Goal: Task Accomplishment & Management: Complete application form

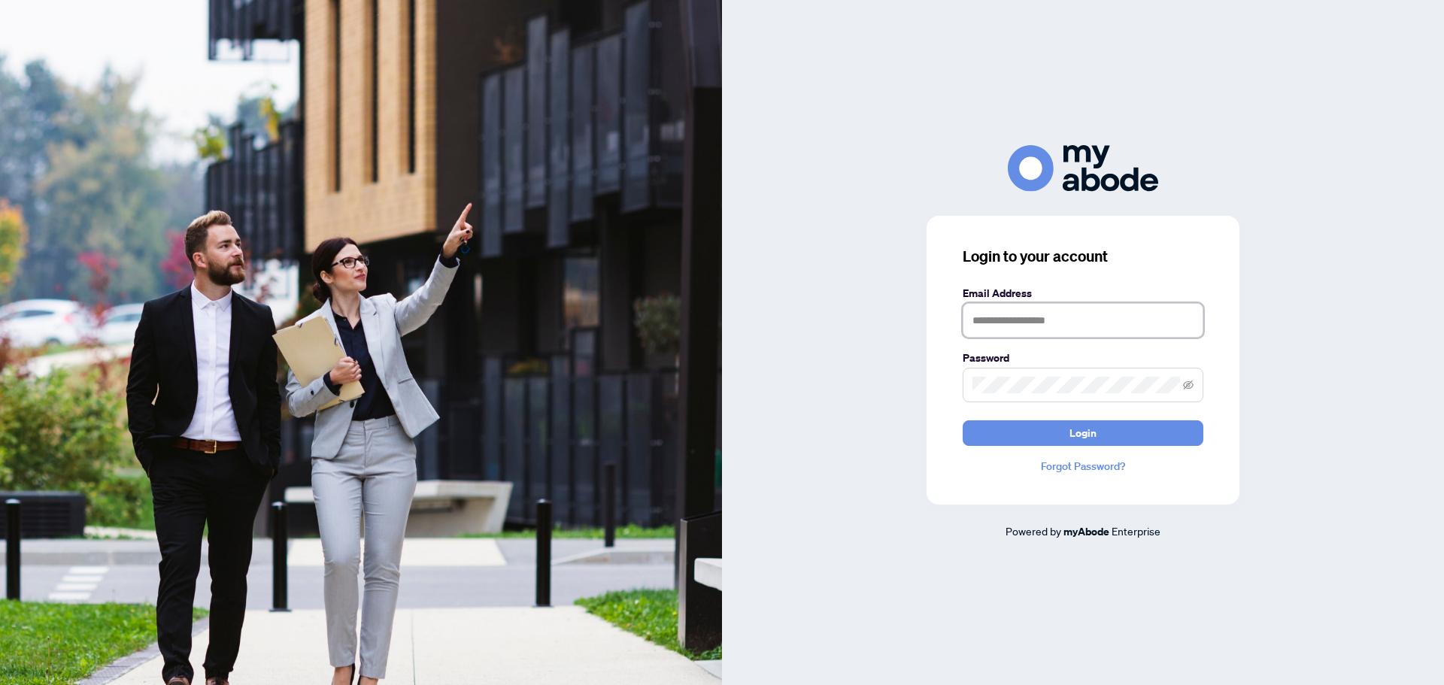
click at [1058, 319] on input "text" at bounding box center [1083, 320] width 241 height 35
type input "**********"
click at [963, 420] on button "Login" at bounding box center [1083, 433] width 241 height 26
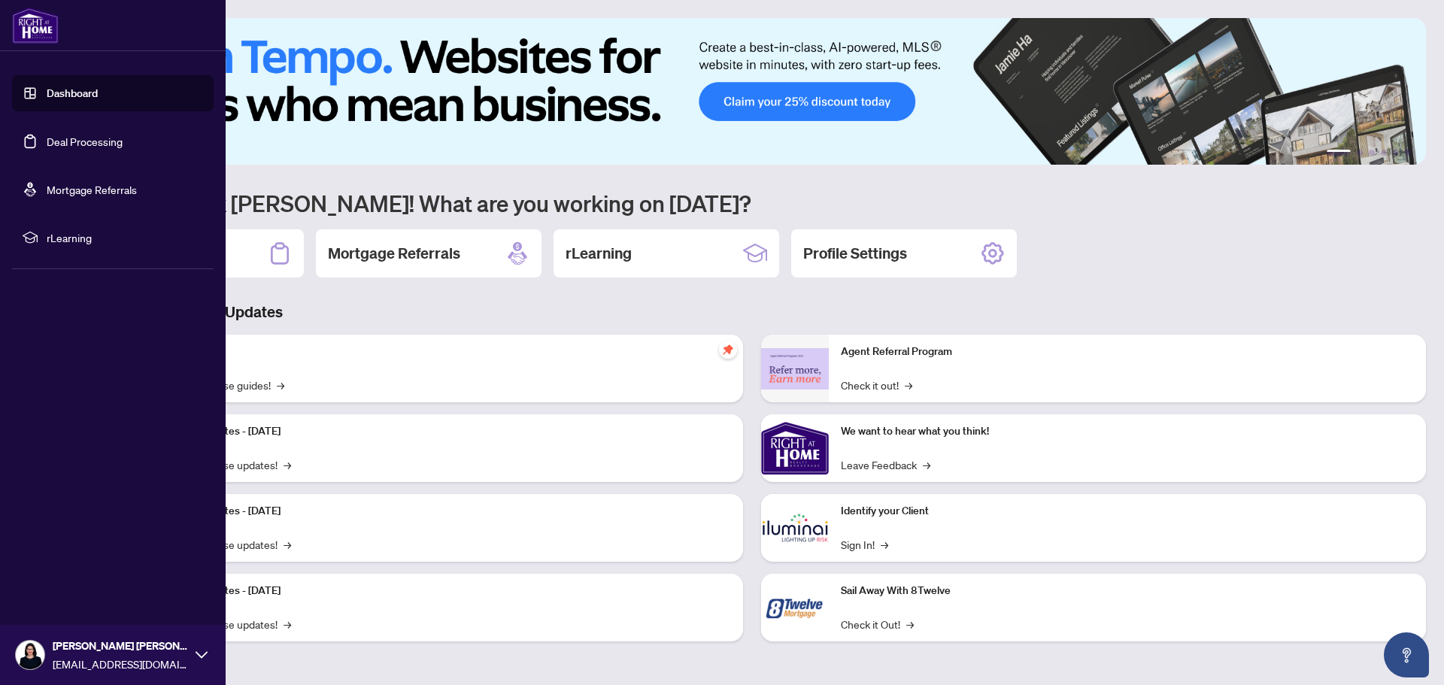
click at [47, 138] on link "Deal Processing" at bounding box center [85, 142] width 76 height 14
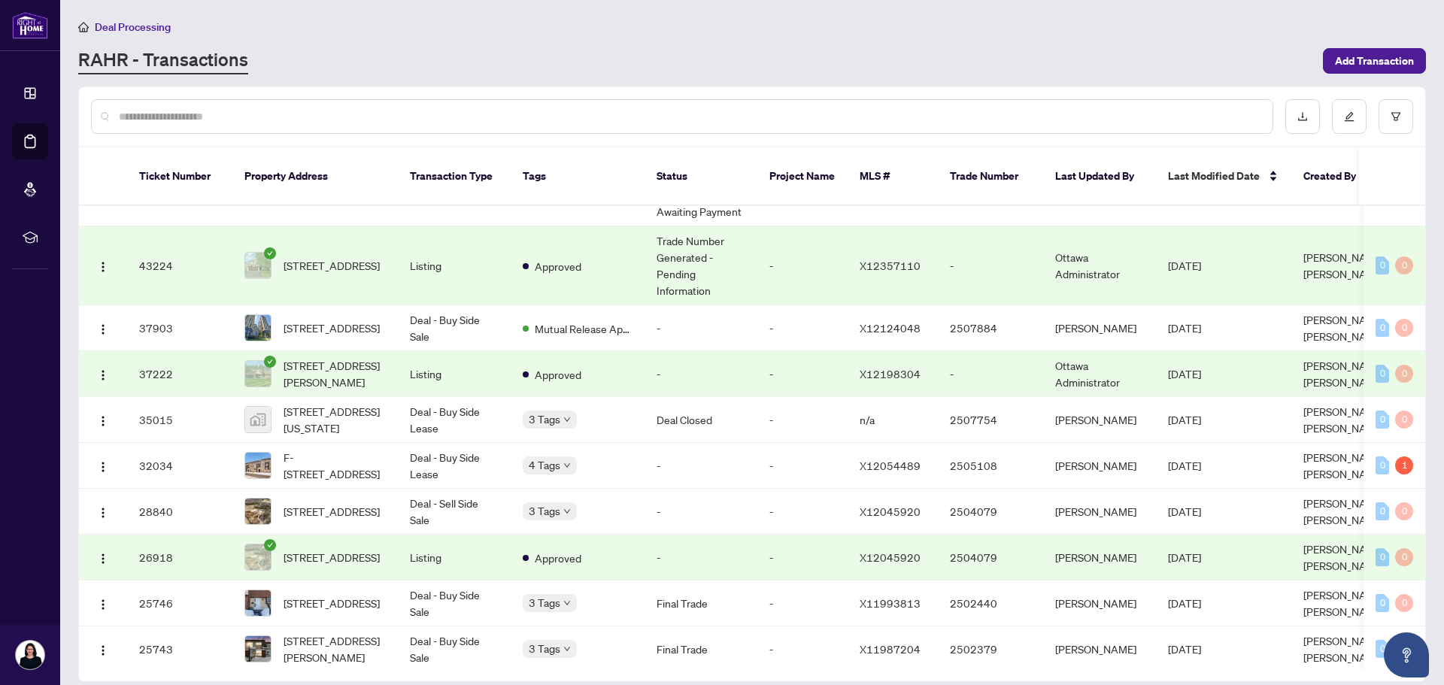
scroll to position [175, 0]
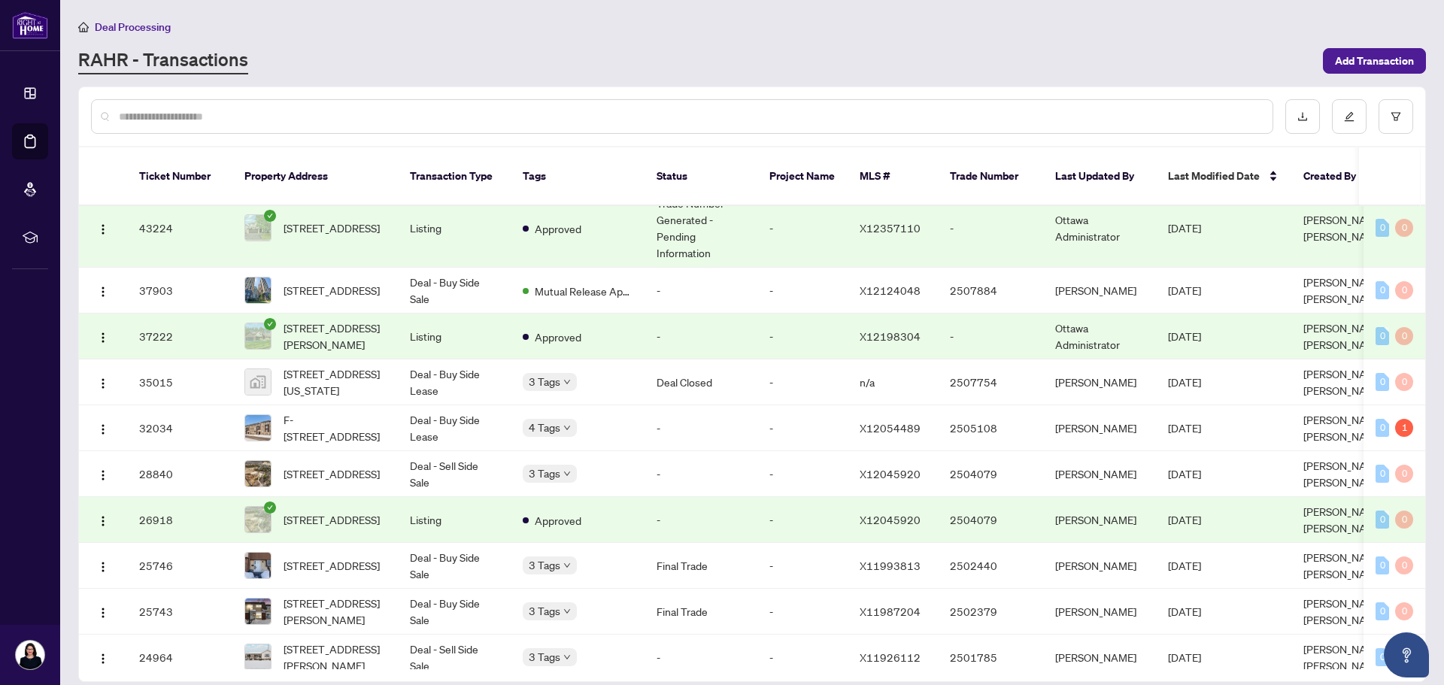
click at [605, 314] on td "Approved" at bounding box center [578, 337] width 134 height 46
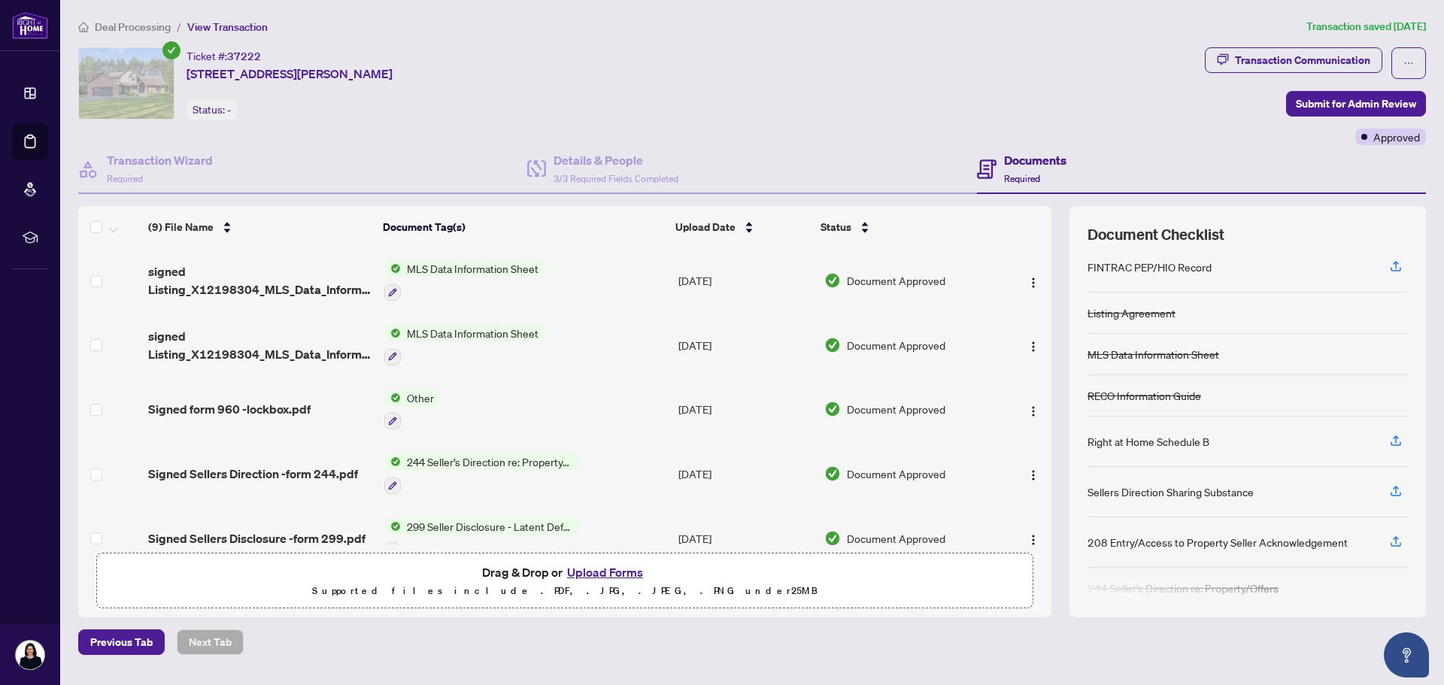
scroll to position [65, 0]
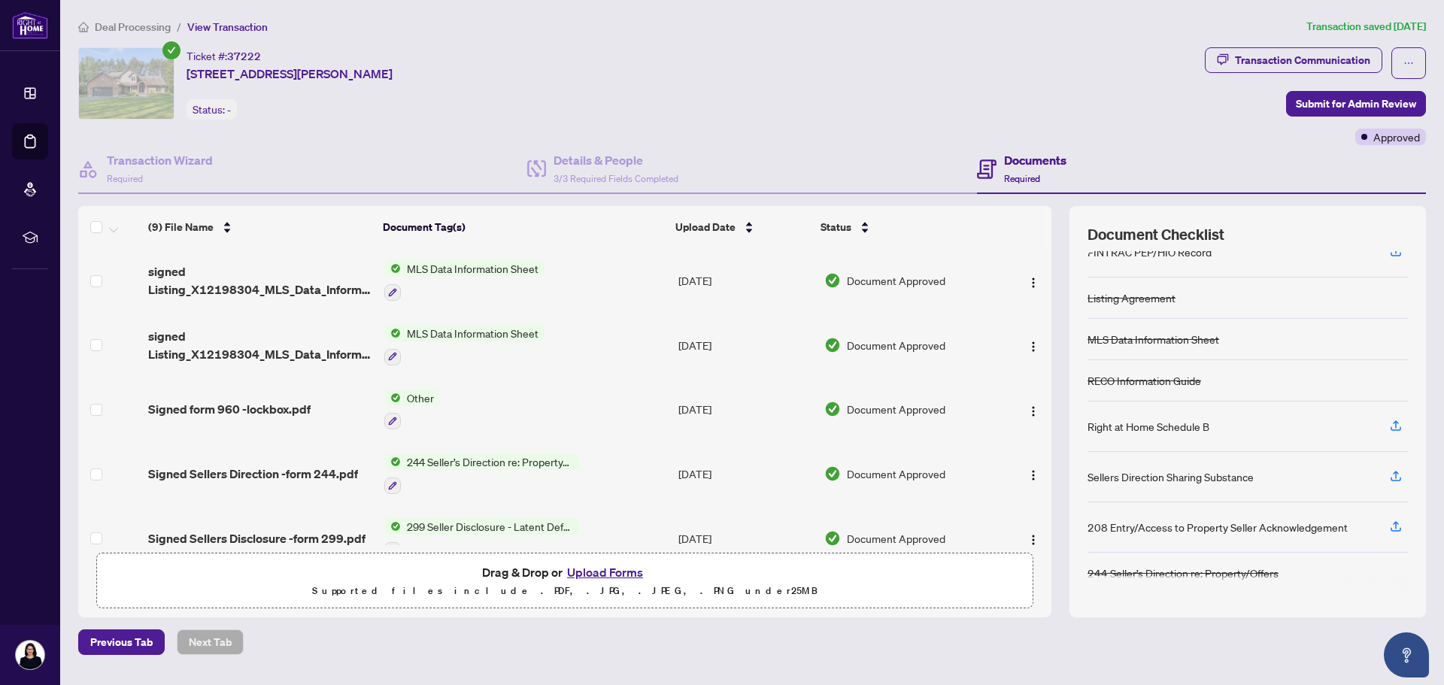
click at [587, 570] on button "Upload Forms" at bounding box center [605, 573] width 85 height 20
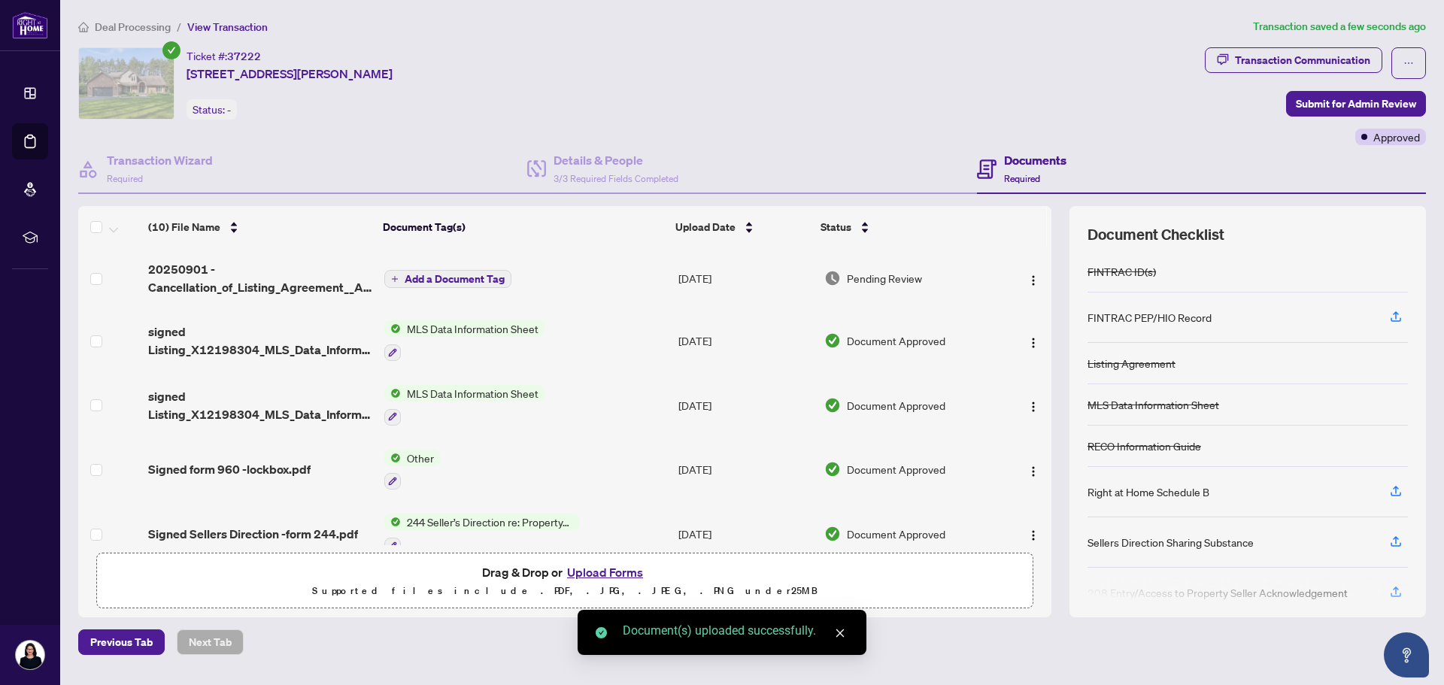
click at [478, 278] on span "Add a Document Tag" at bounding box center [455, 279] width 100 height 11
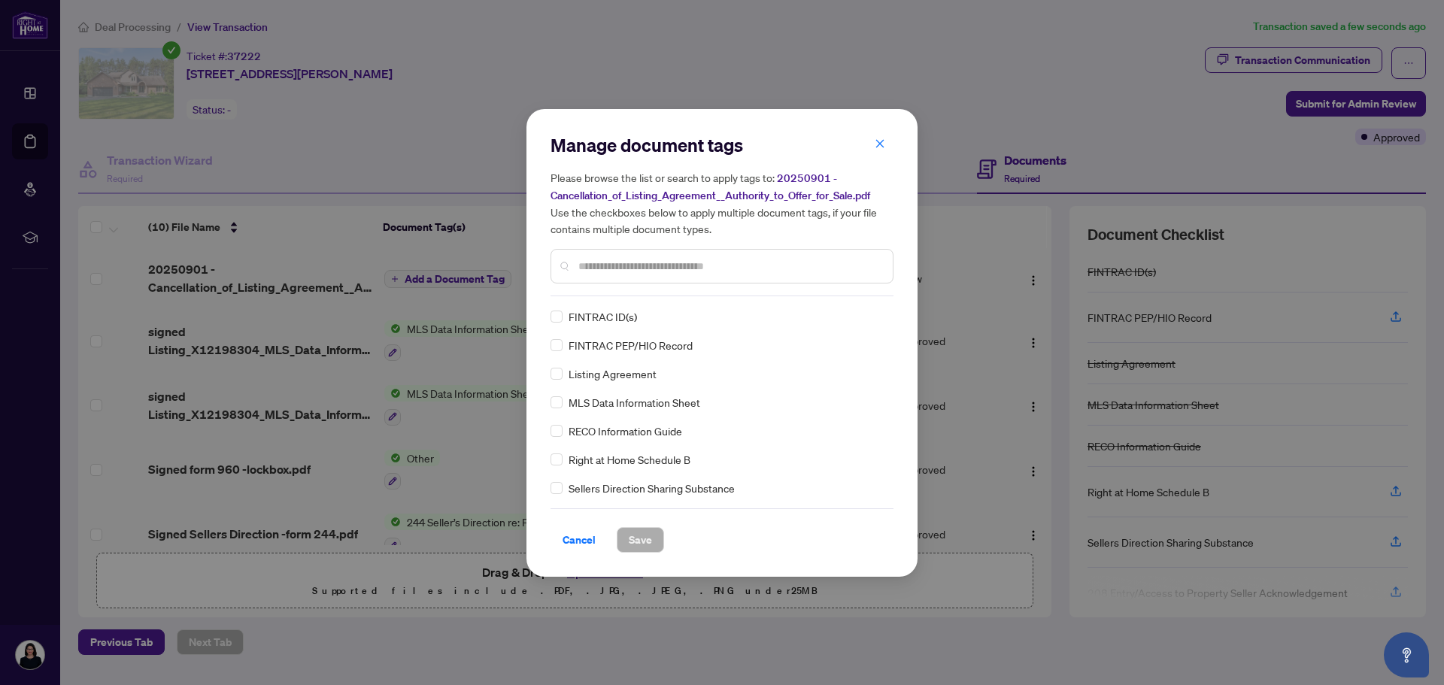
click at [615, 268] on input "text" at bounding box center [729, 266] width 302 height 17
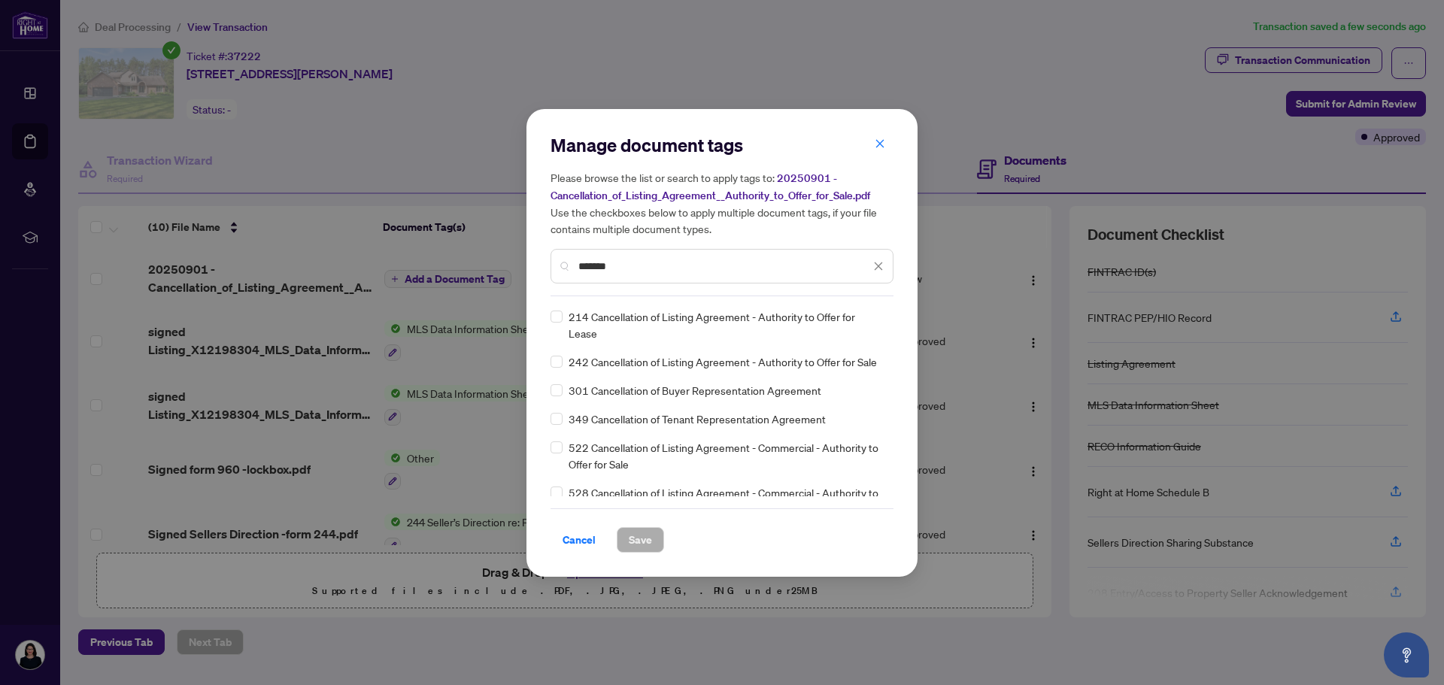
type input "*******"
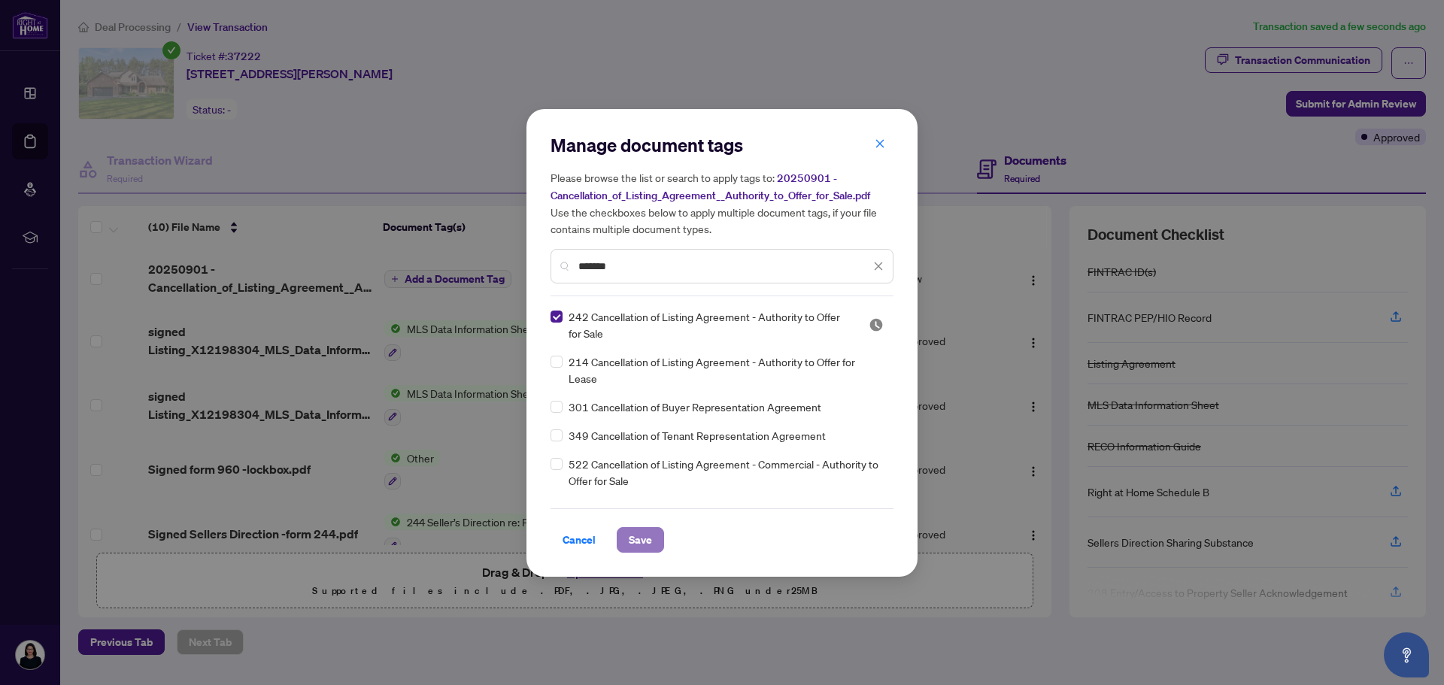
click at [646, 540] on span "Save" at bounding box center [640, 540] width 23 height 24
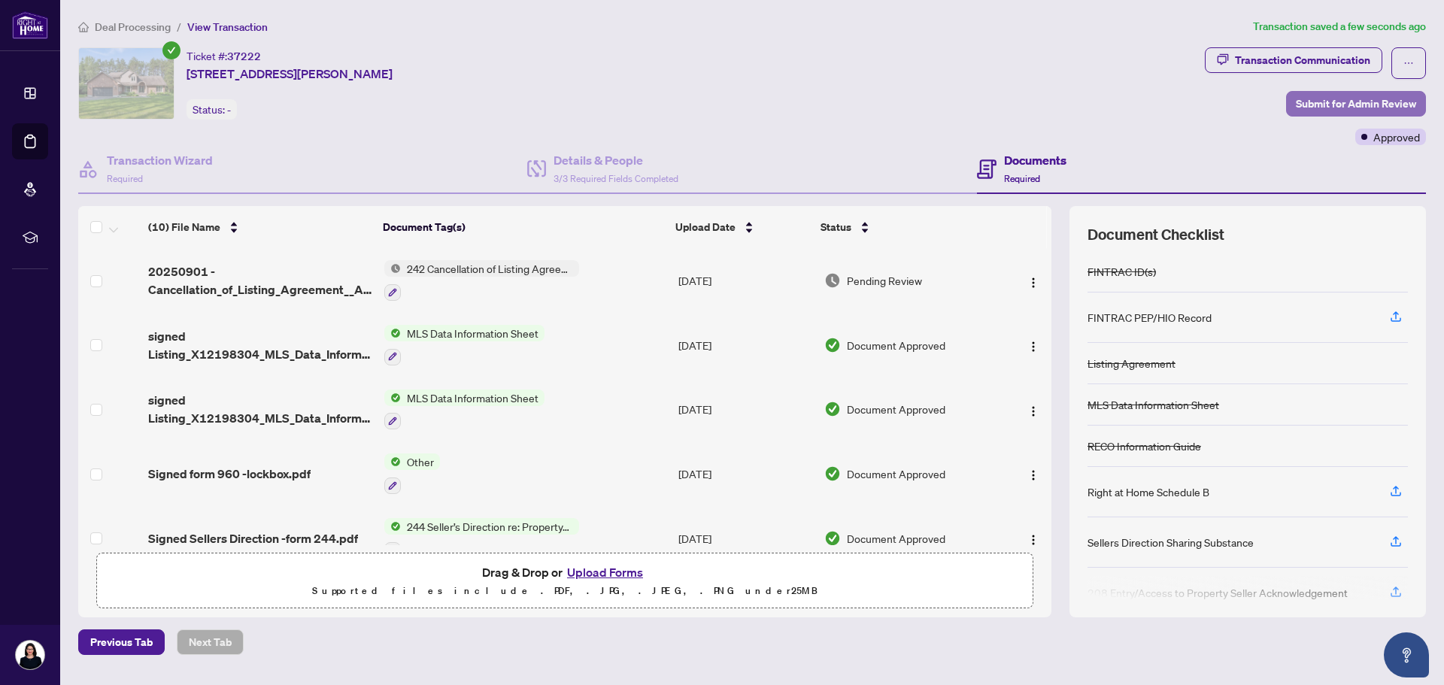
click at [1329, 95] on span "Submit for Admin Review" at bounding box center [1356, 104] width 120 height 24
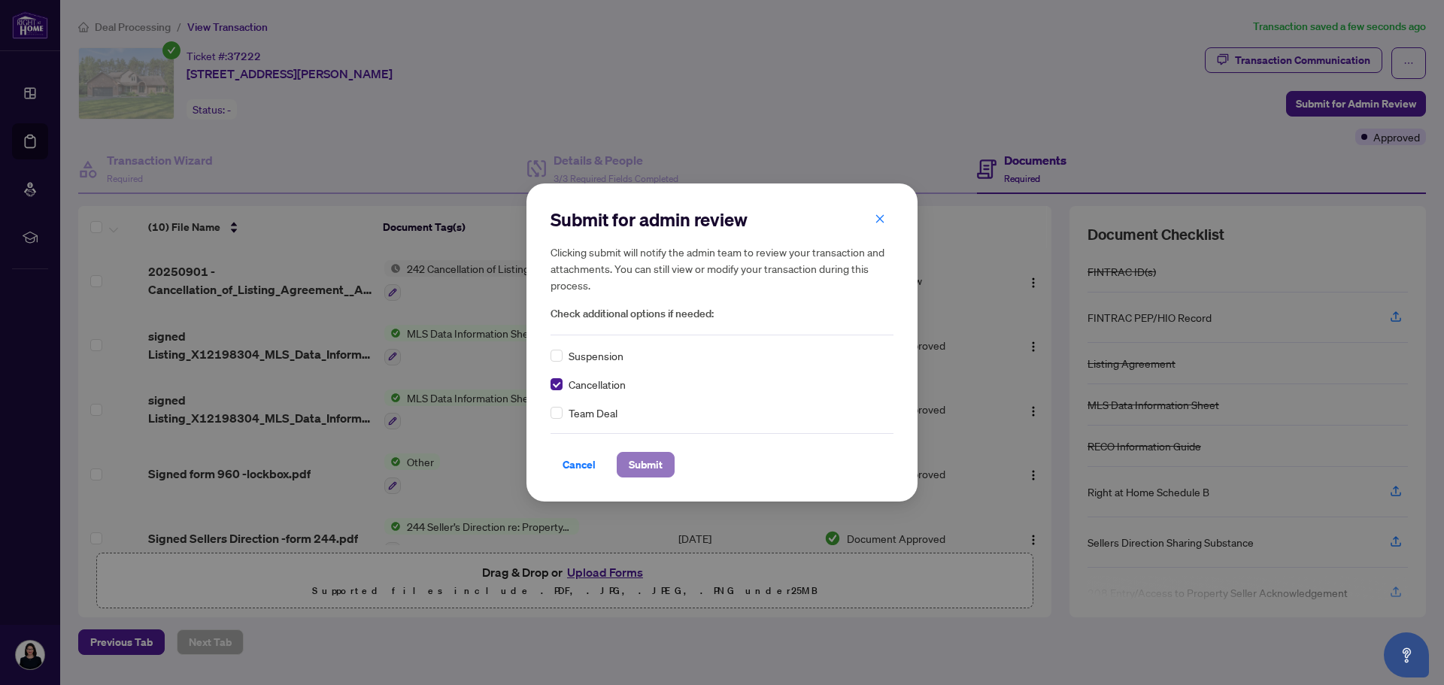
click at [655, 462] on span "Submit" at bounding box center [646, 465] width 34 height 24
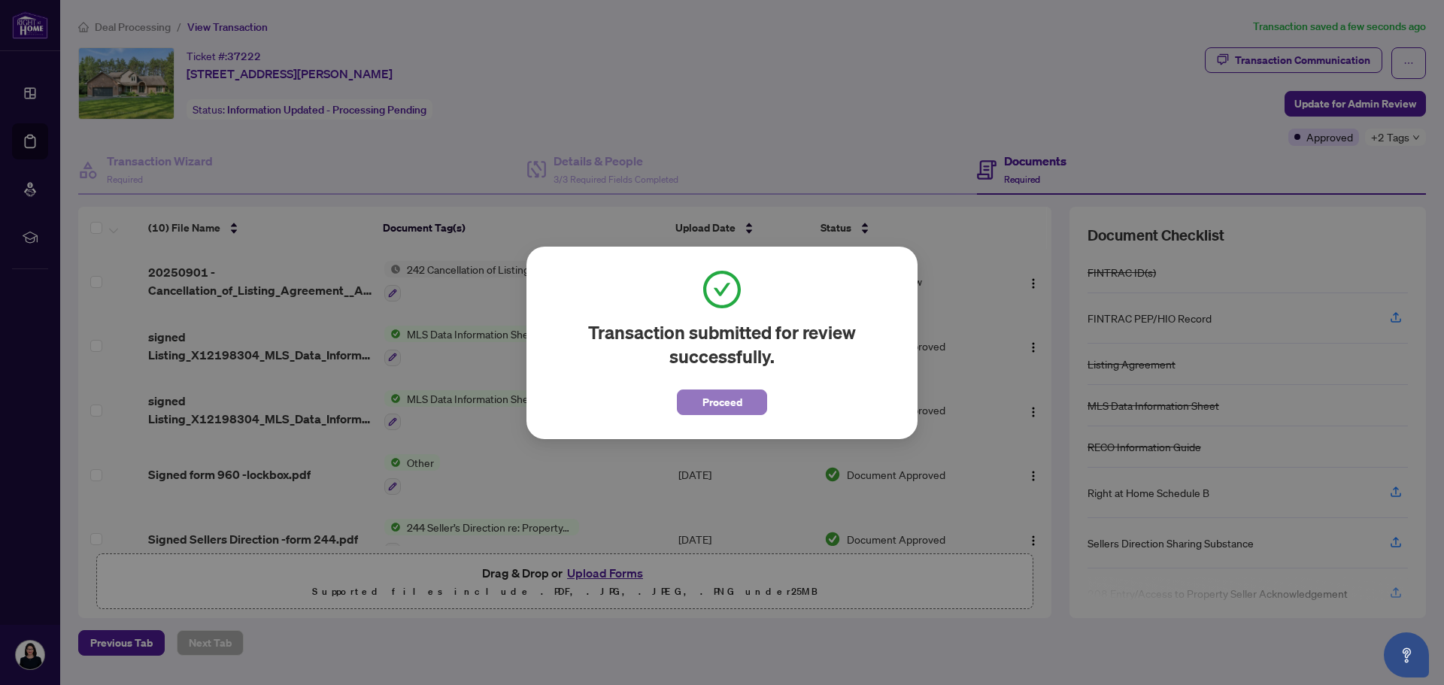
click at [714, 403] on span "Proceed" at bounding box center [722, 402] width 40 height 24
